Goal: Find specific page/section: Find specific page/section

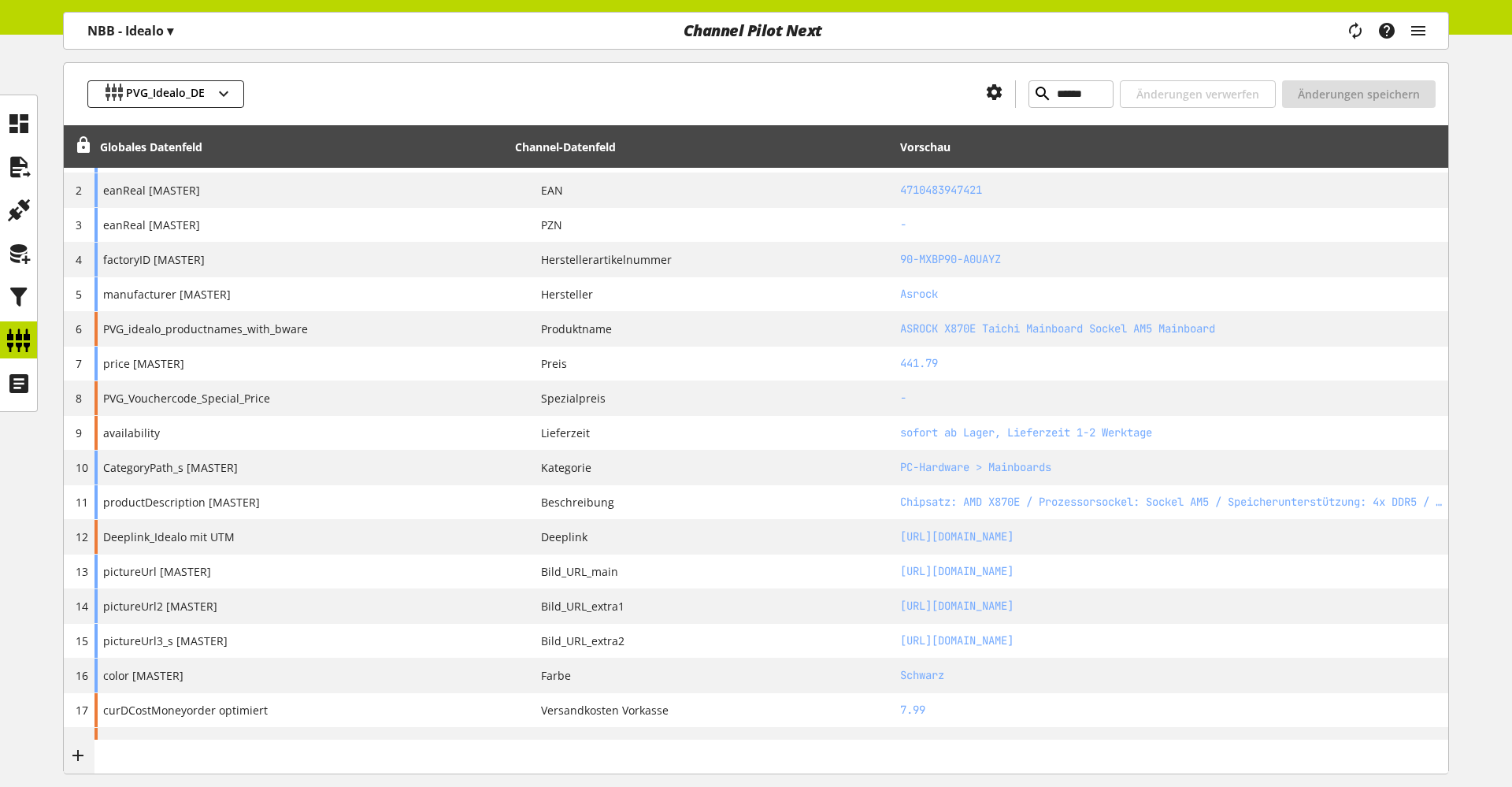
scroll to position [241, 0]
click at [1420, 31] on icon "main navigation" at bounding box center [1418, 31] width 19 height 28
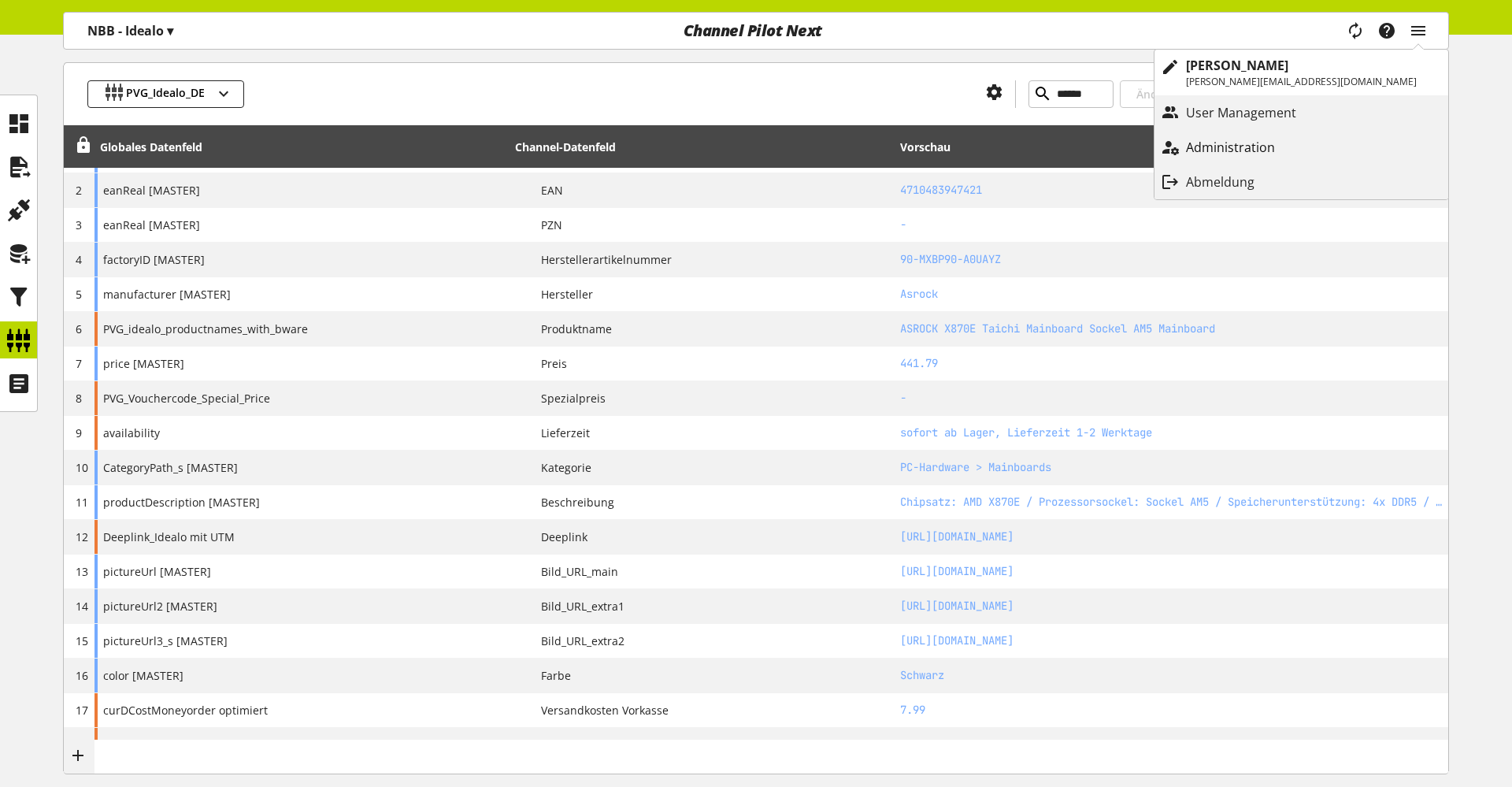
click at [1345, 135] on link "Administration" at bounding box center [1301, 147] width 294 height 28
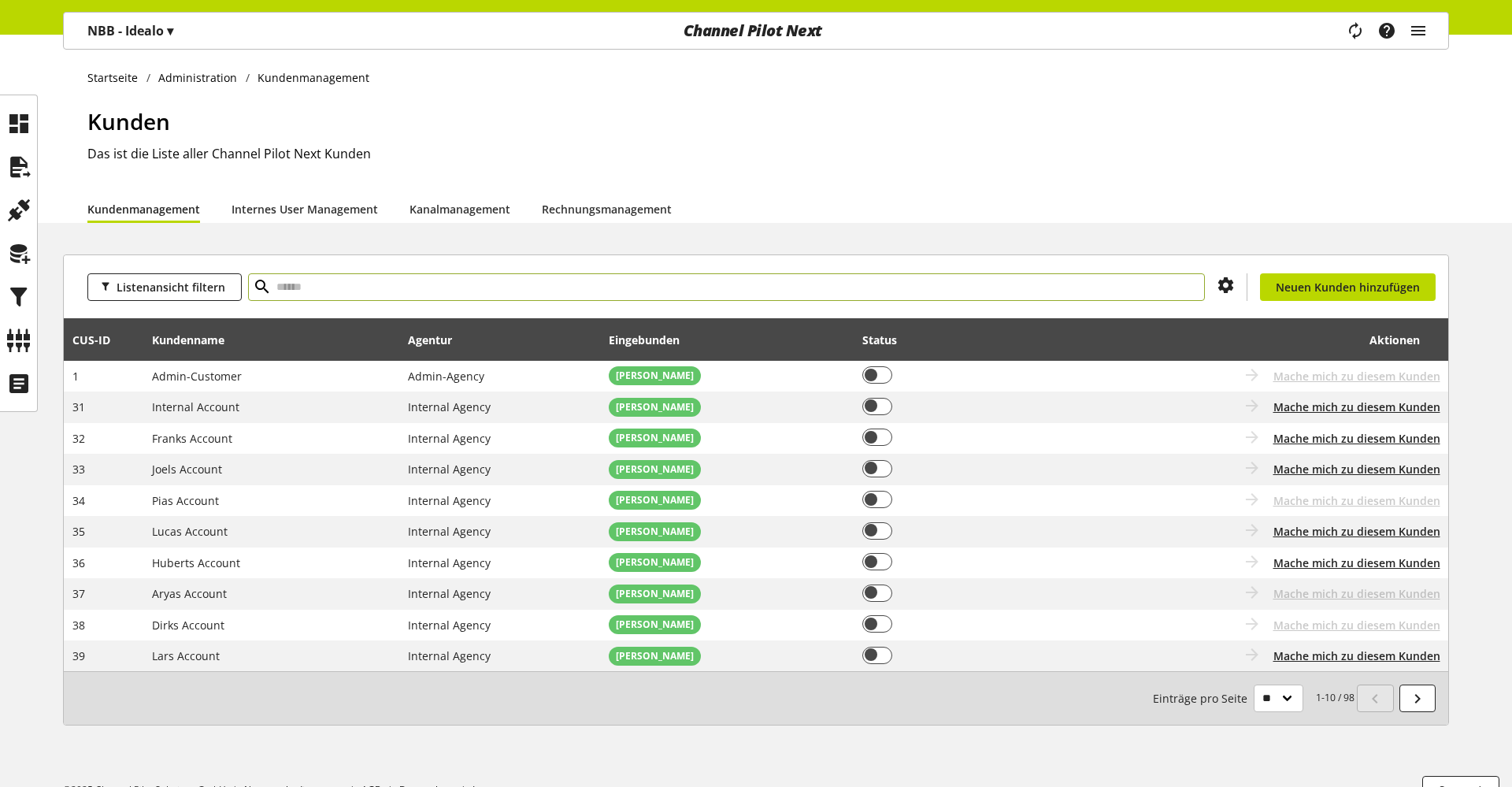
click at [617, 291] on input "text" at bounding box center [727, 286] width 957 height 27
click at [727, 295] on input "text" at bounding box center [727, 286] width 957 height 27
click at [1354, 26] on icon "main navigation" at bounding box center [1355, 30] width 34 height 31
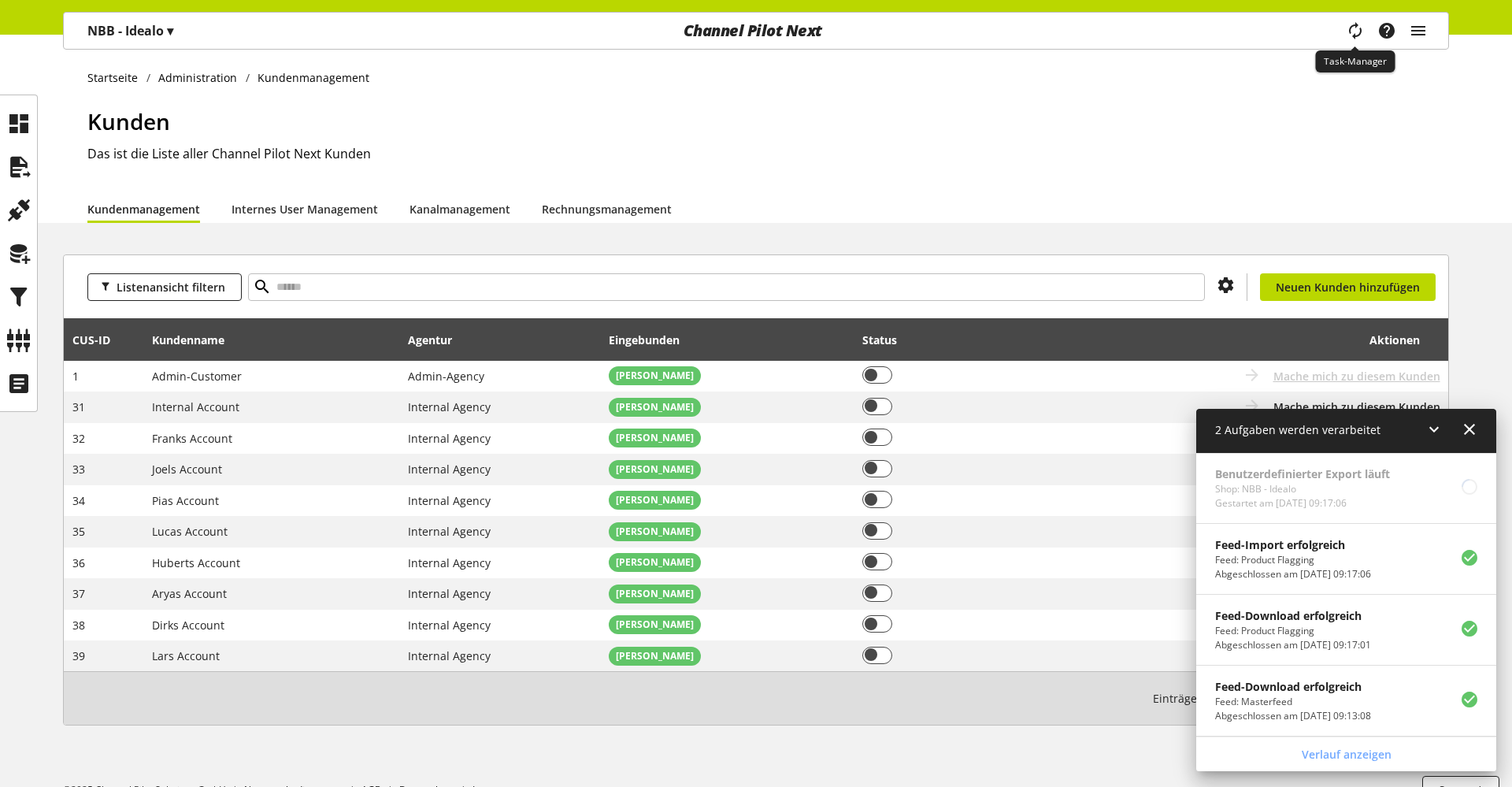
click at [1354, 26] on icon "main navigation" at bounding box center [1355, 31] width 19 height 28
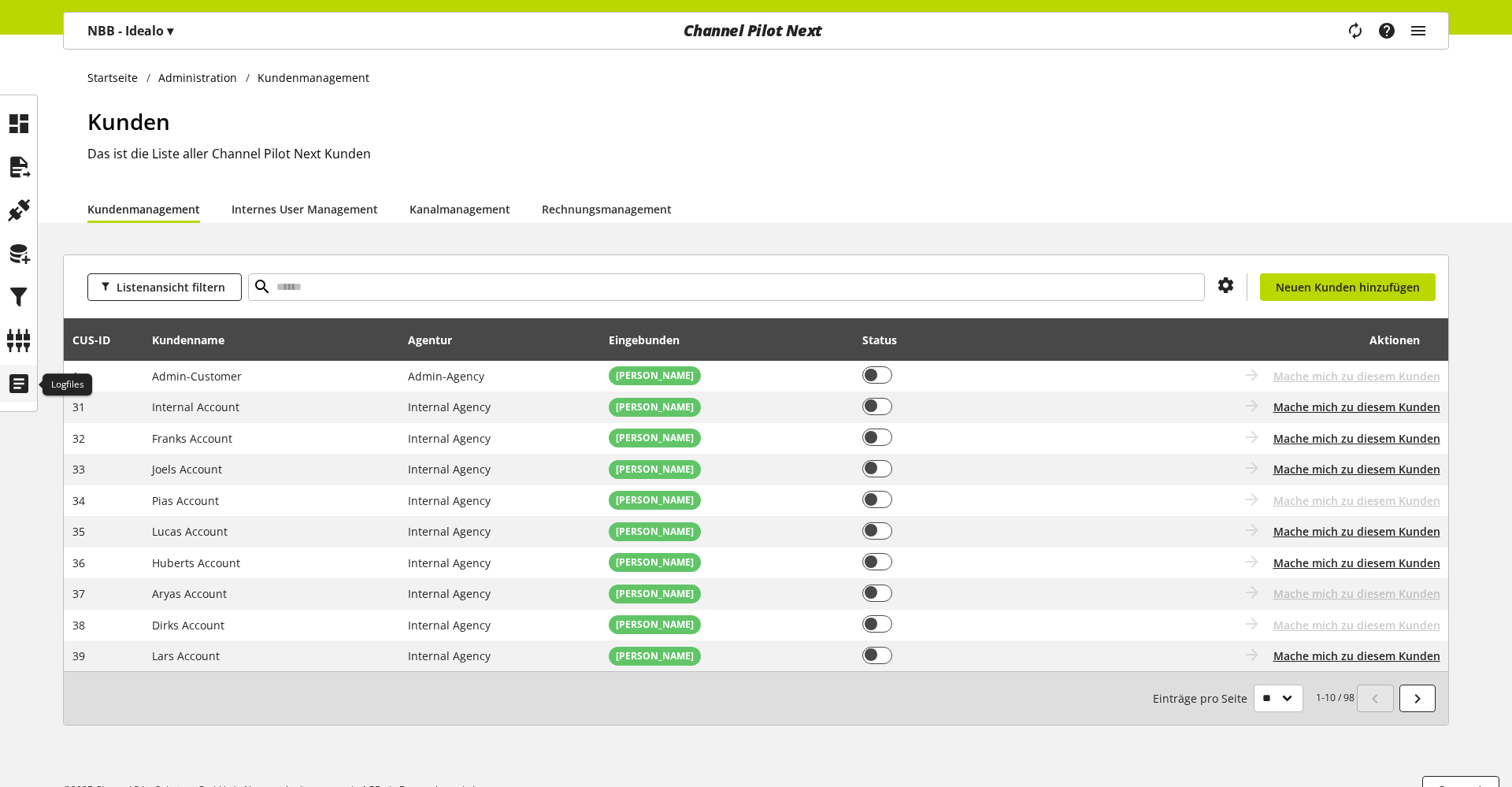
click at [12, 380] on icon at bounding box center [19, 384] width 25 height 32
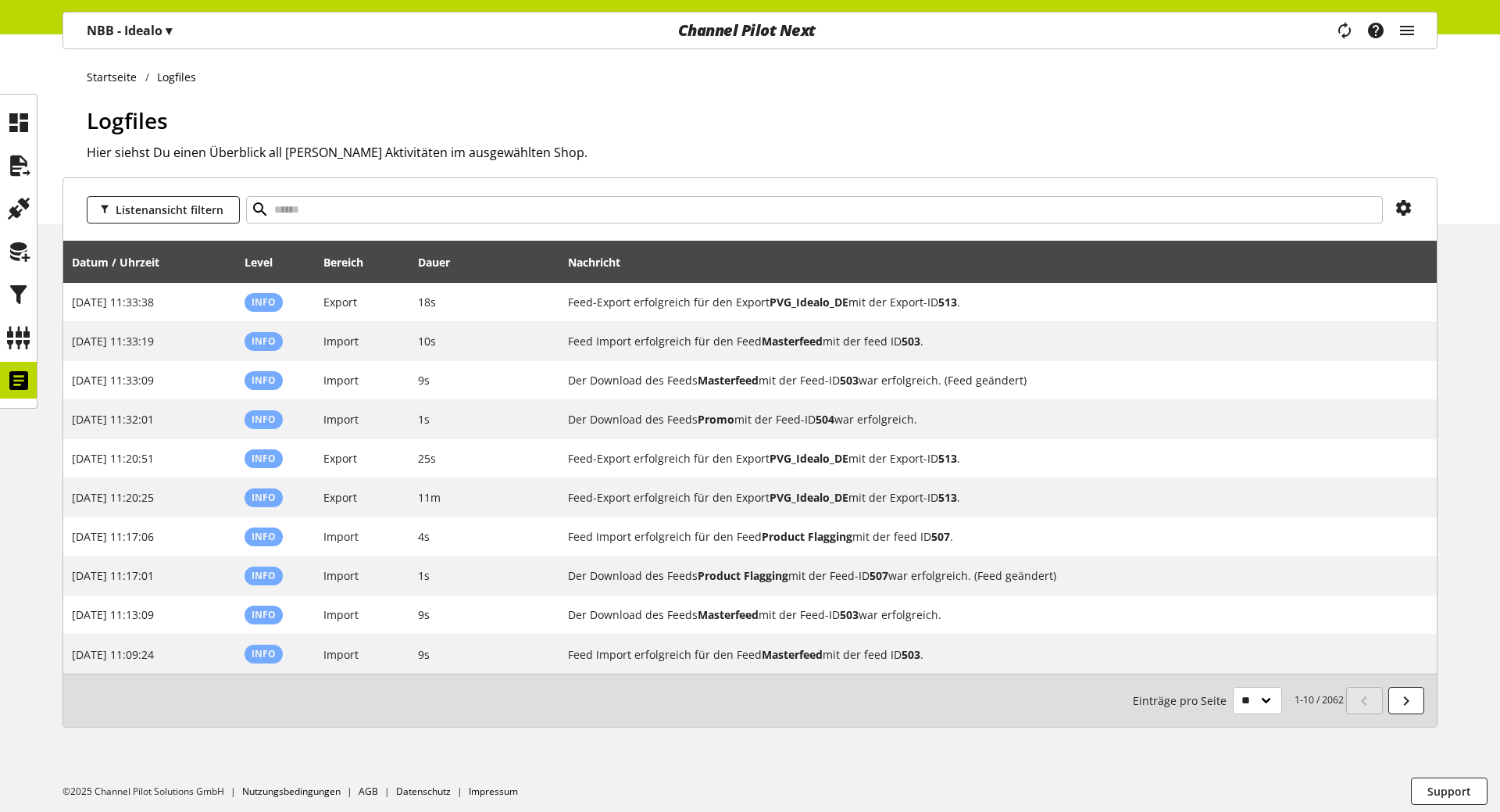
scroll to position [5, 0]
